Goal: Task Accomplishment & Management: Complete application form

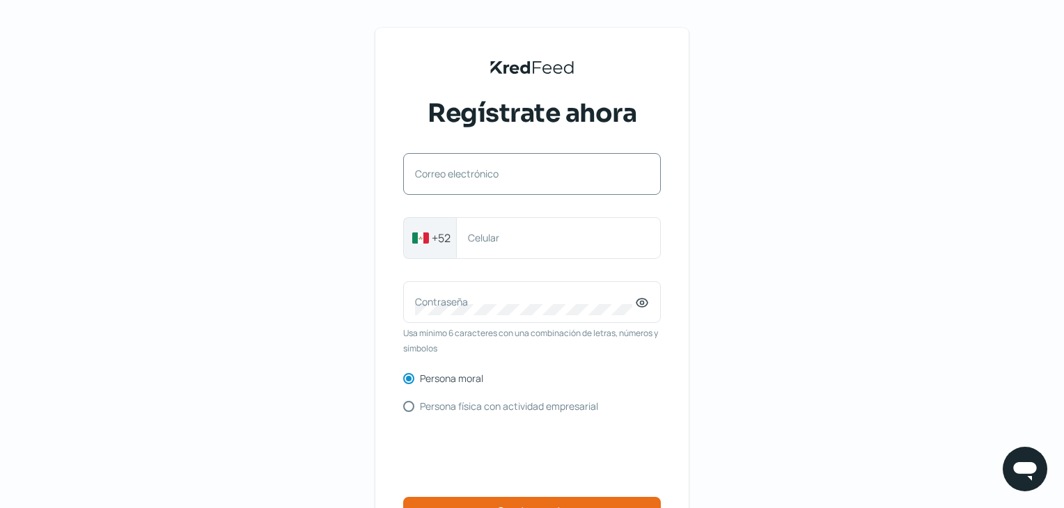
click at [488, 177] on label "Correo electrónico" at bounding box center [525, 173] width 220 height 13
click at [488, 177] on input "Correo electrónico" at bounding box center [532, 181] width 234 height 13
type input "[EMAIL_ADDRESS][DOMAIN_NAME]"
type input "4792293955"
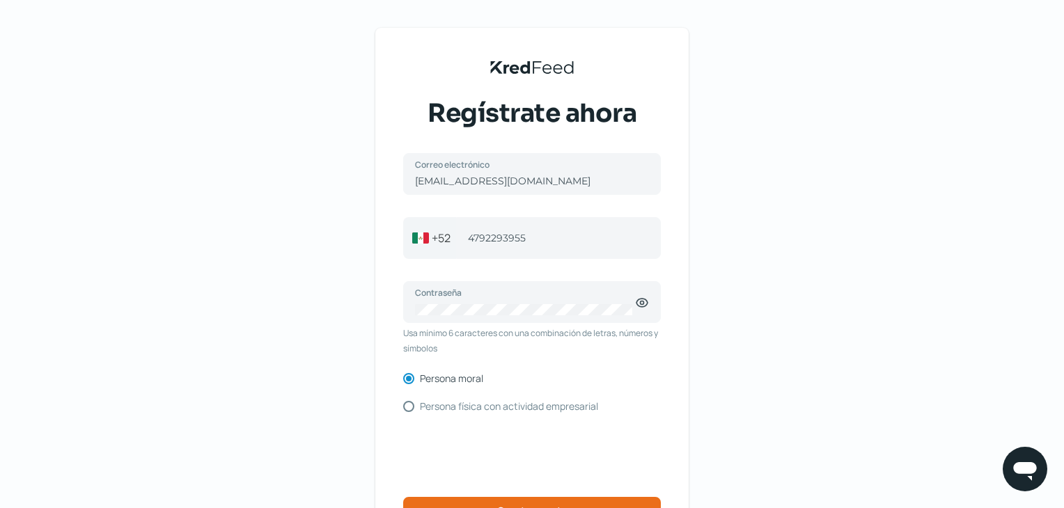
click at [714, 314] on div "KredFeed's Black Logo Regístrate ahora [EMAIL_ADDRESS][DOMAIN_NAME] Correo elec…" at bounding box center [532, 320] width 1064 height 640
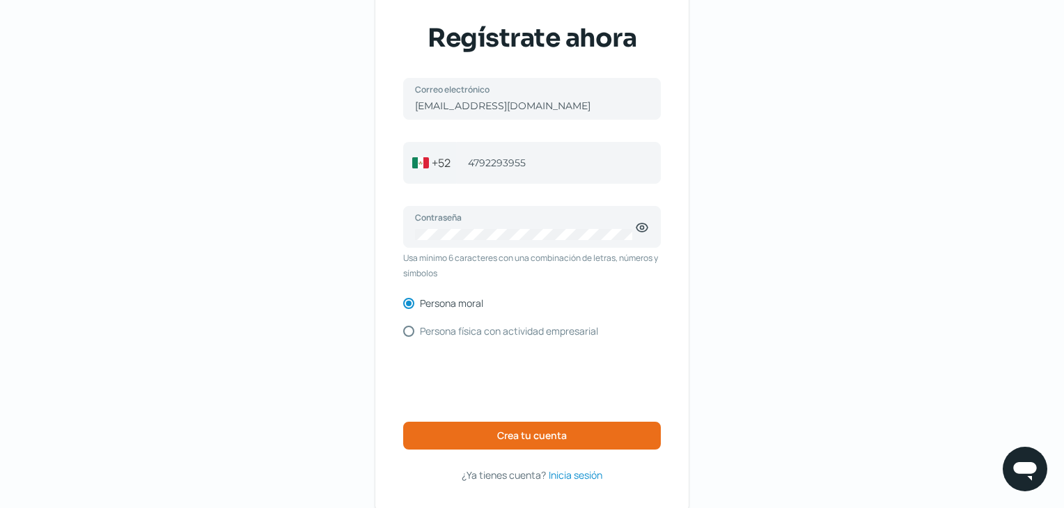
scroll to position [132, 0]
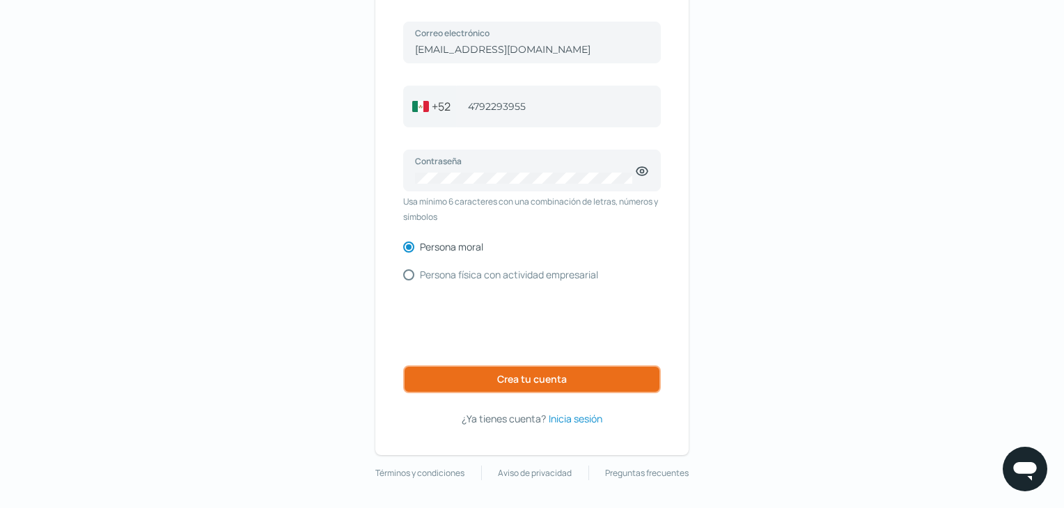
click at [556, 377] on span "Crea tu cuenta" at bounding box center [532, 380] width 70 height 10
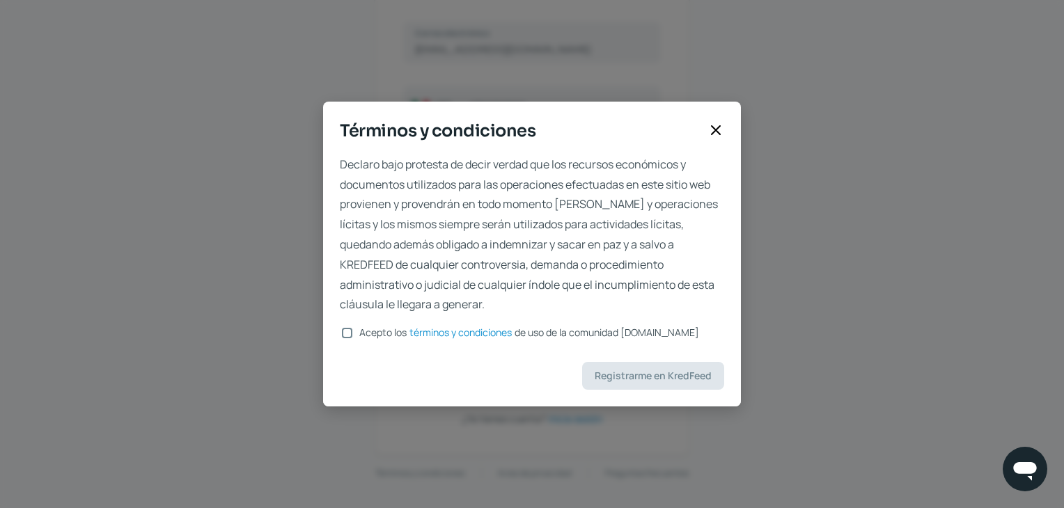
click at [345, 329] on input "Acepto los términos y condiciones de uso de la comunidad [DOMAIN_NAME]" at bounding box center [347, 333] width 10 height 10
checkbox input "true"
click at [613, 374] on span "Registrarme en KredFeed" at bounding box center [653, 376] width 117 height 10
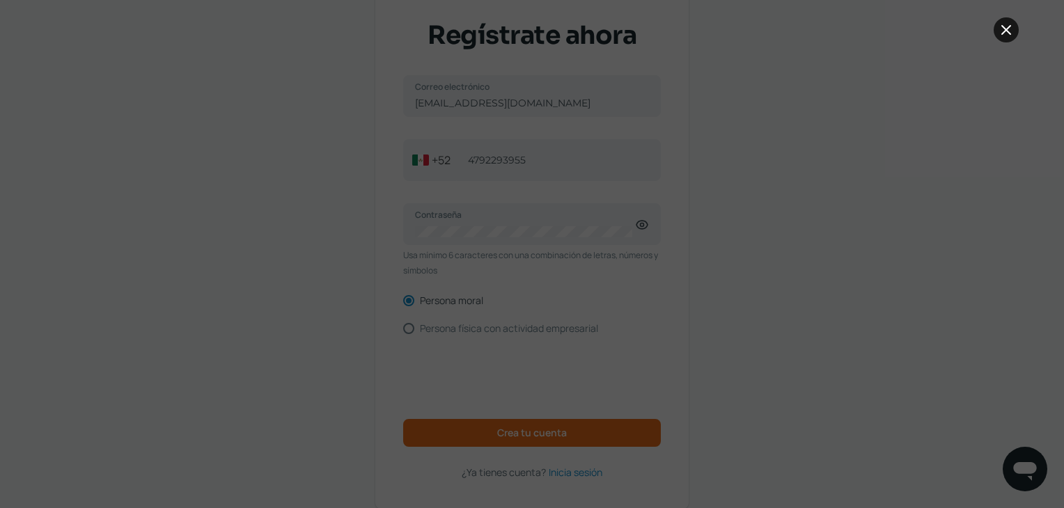
click at [1008, 34] on icon at bounding box center [1006, 30] width 17 height 17
